Goal: Information Seeking & Learning: Learn about a topic

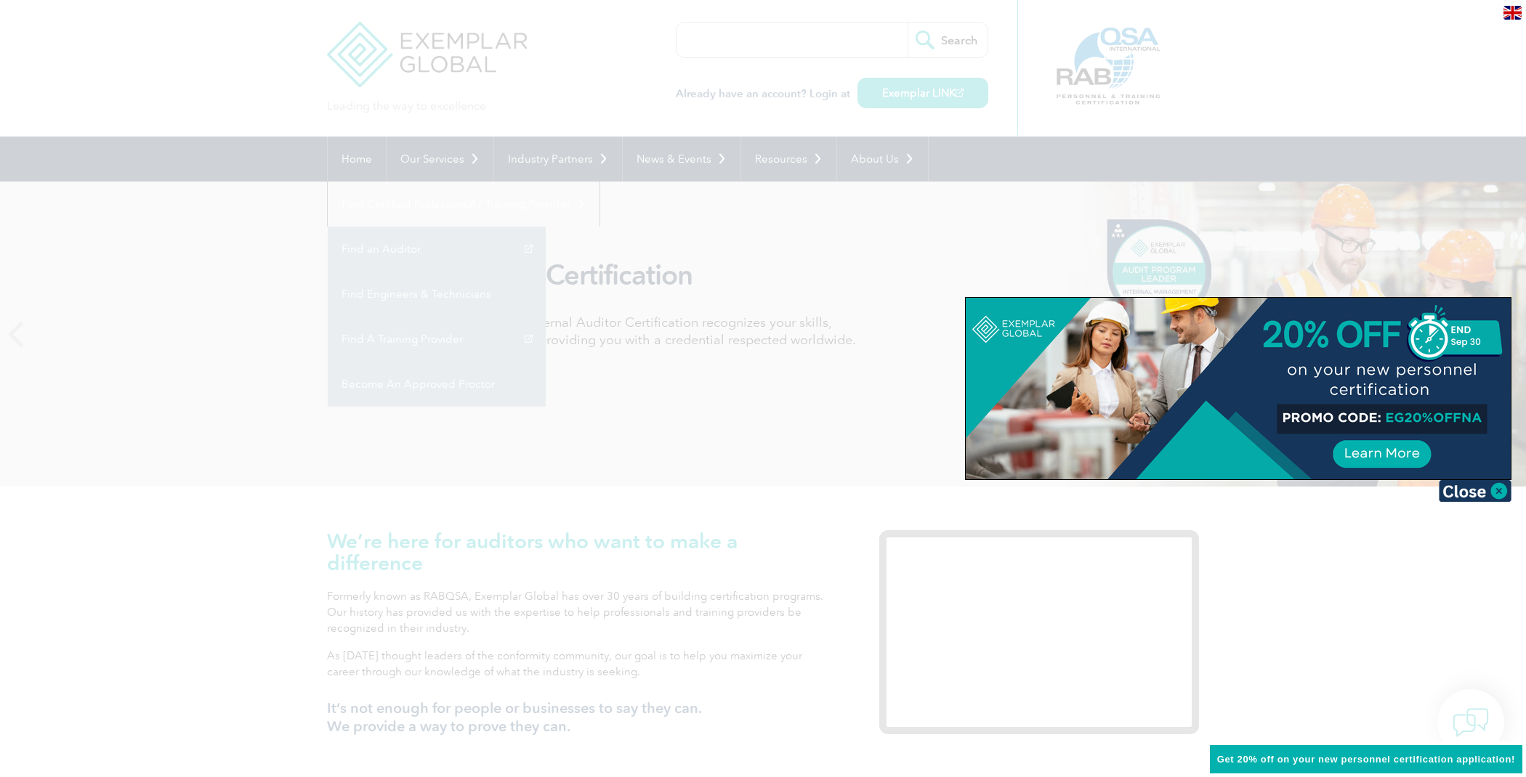
click at [1310, 74] on div at bounding box center [763, 388] width 1526 height 777
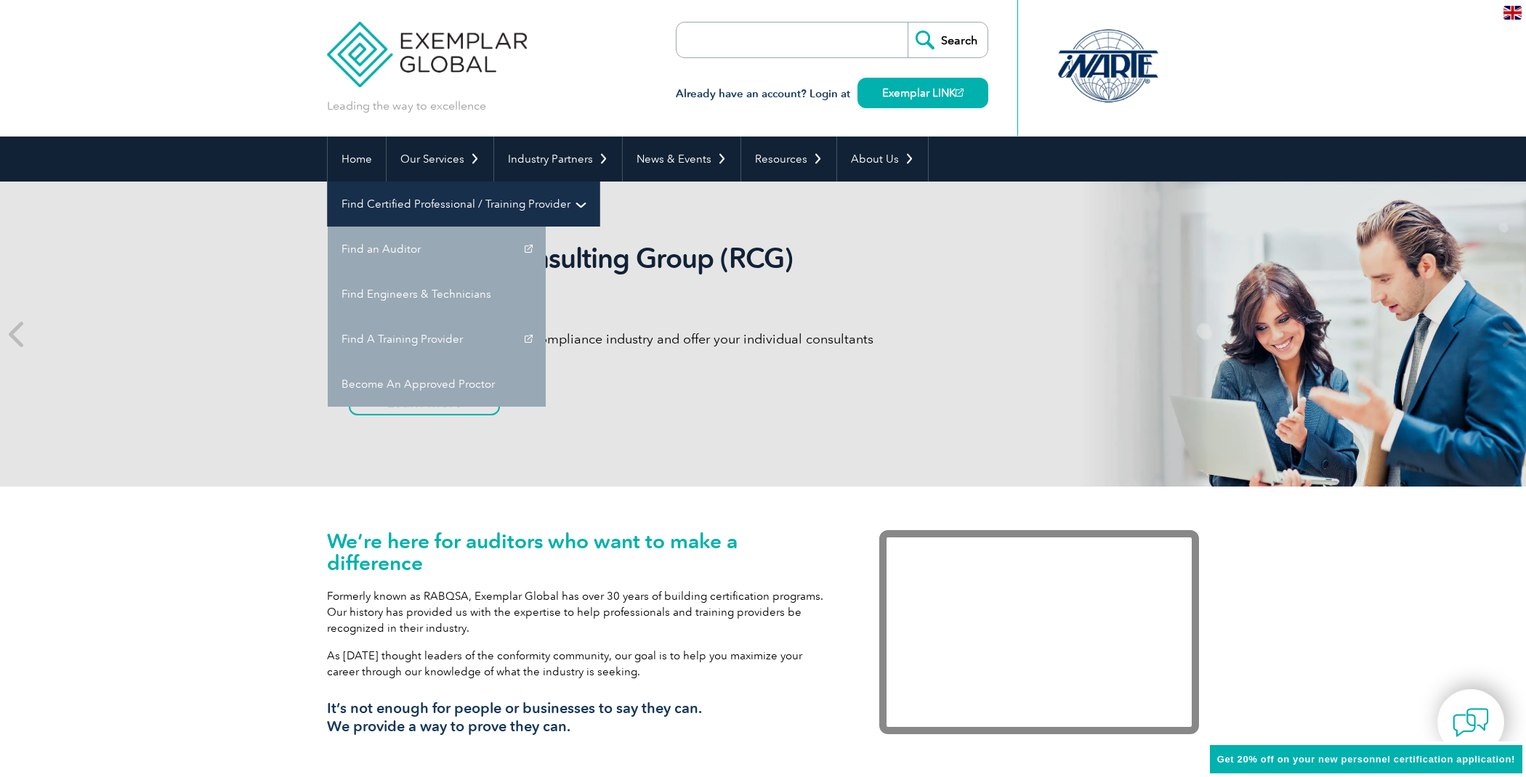
click at [599, 182] on link "Find Certified Professional / Training Provider" at bounding box center [464, 204] width 272 height 45
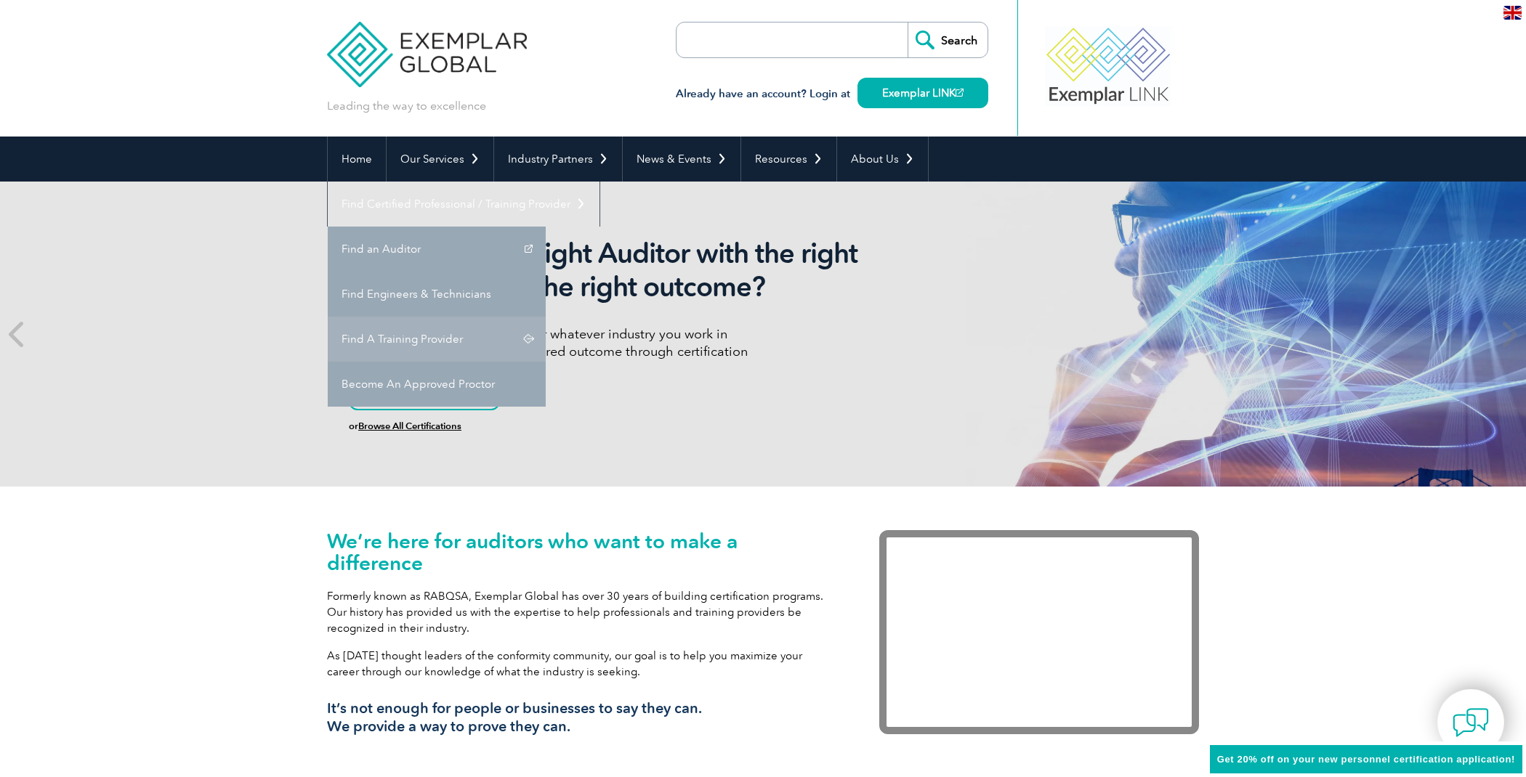
click at [546, 317] on link "Find A Training Provider" at bounding box center [437, 339] width 218 height 45
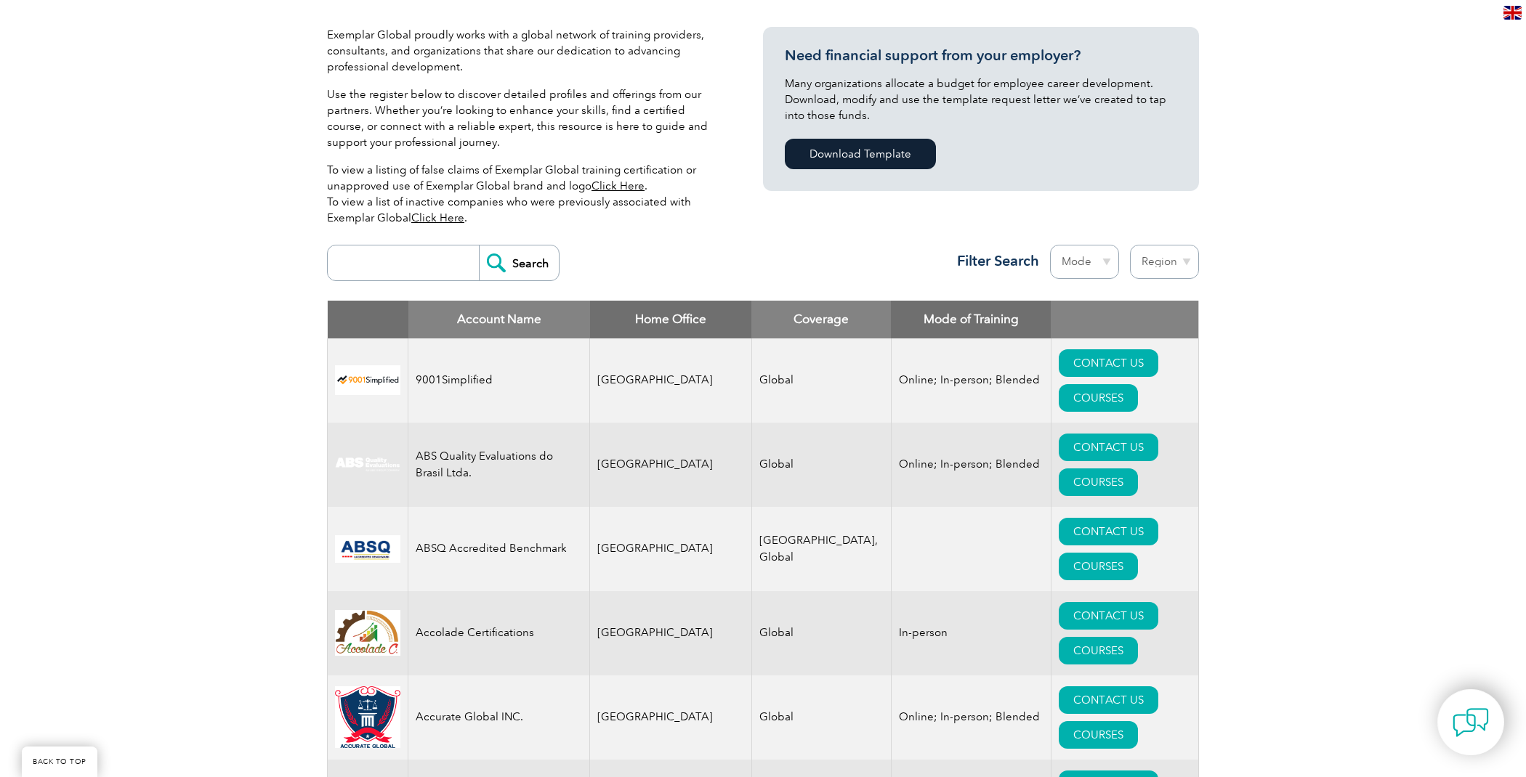
scroll to position [342, 0]
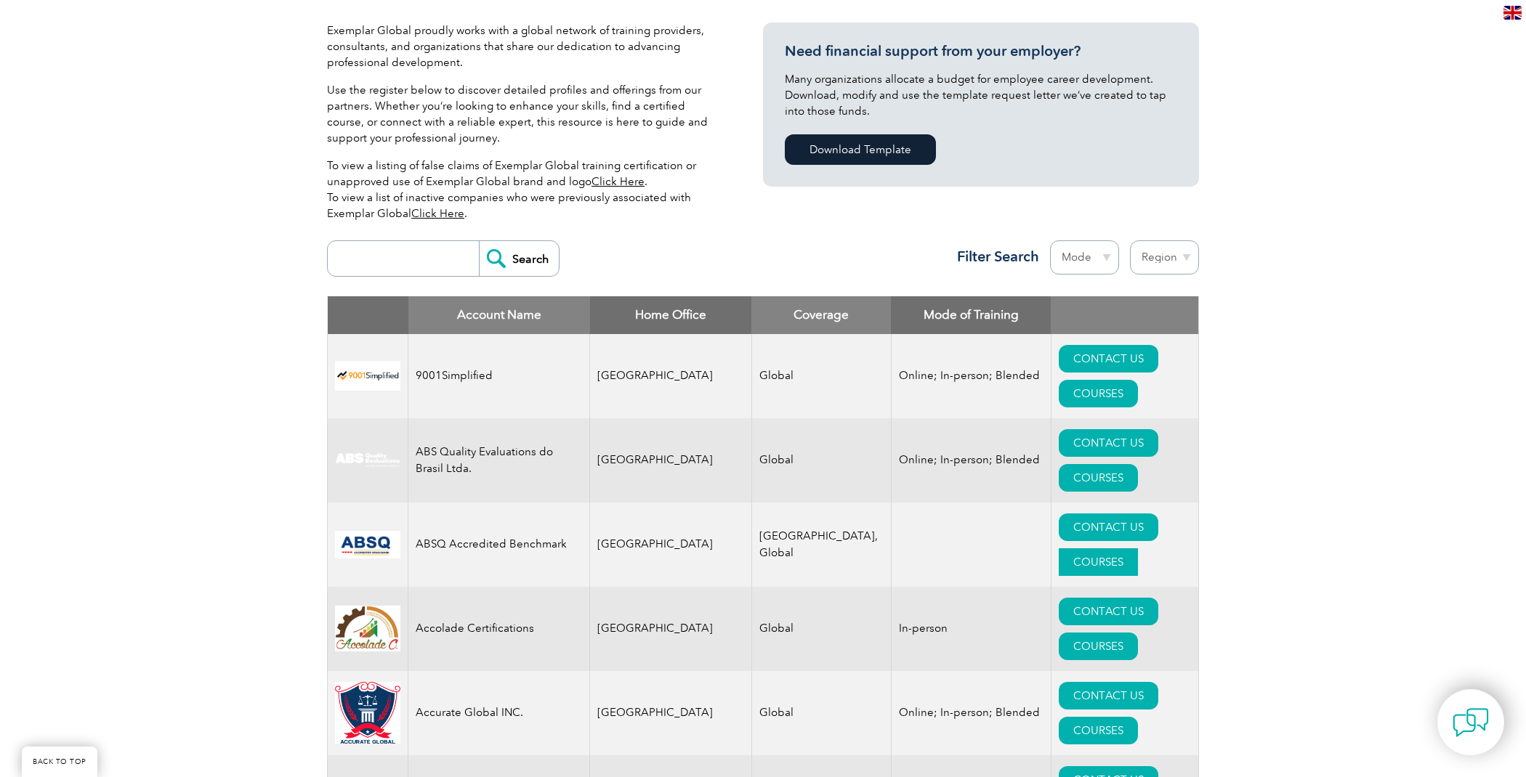
click at [1138, 549] on link "COURSES" at bounding box center [1098, 563] width 79 height 28
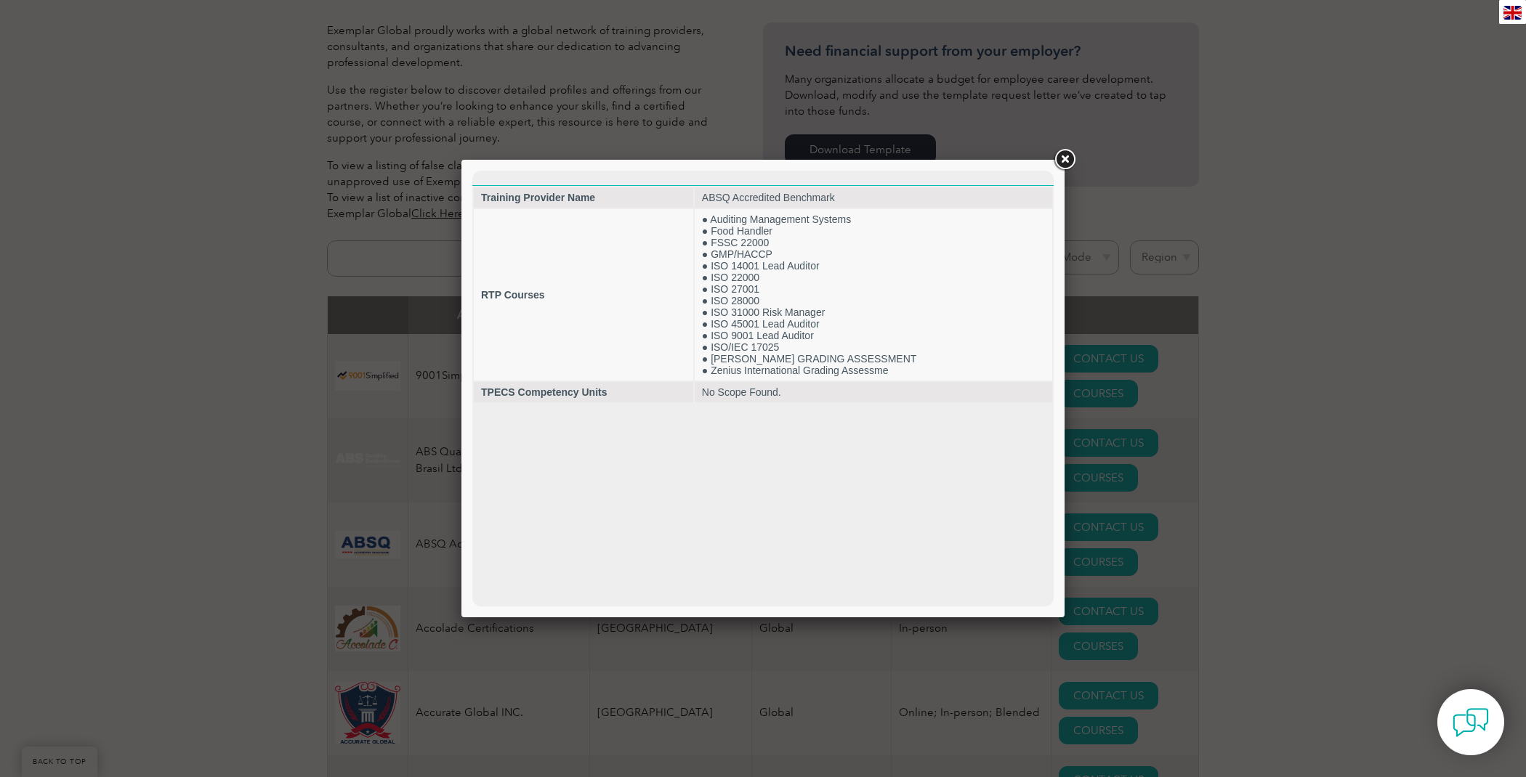
scroll to position [0, 0]
click at [1064, 160] on link at bounding box center [1064, 160] width 26 height 26
